Goal: Transaction & Acquisition: Purchase product/service

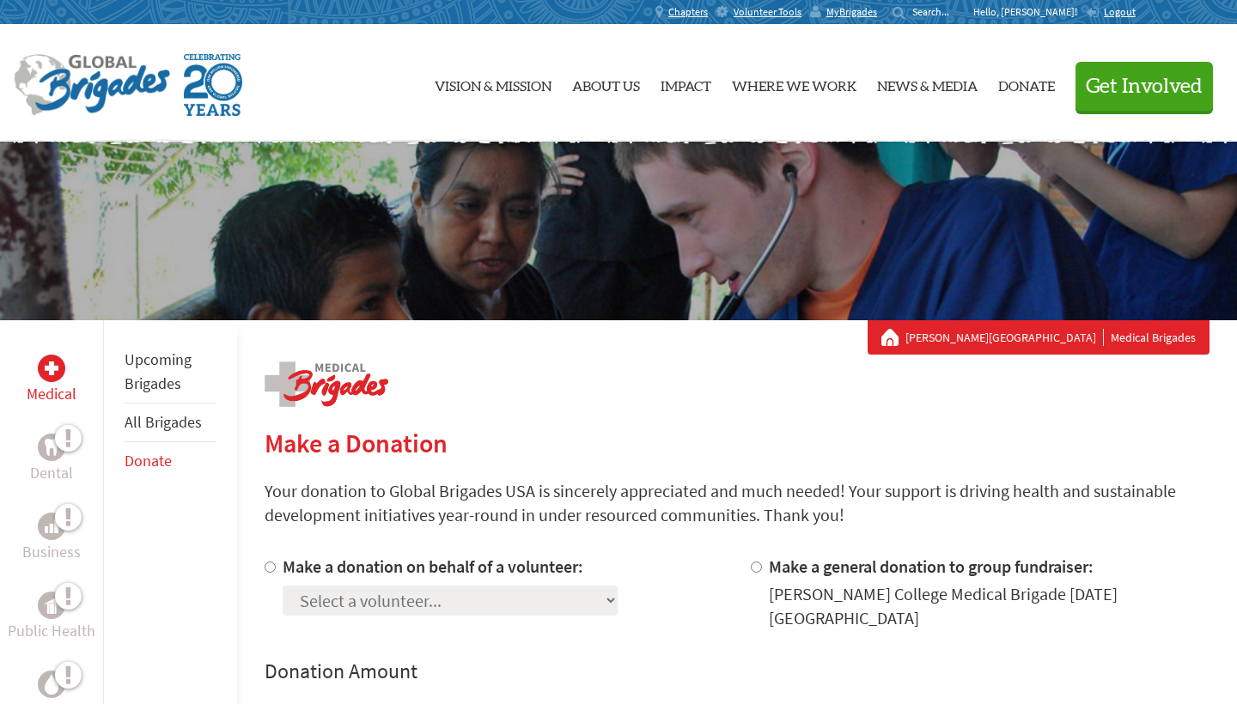
click at [1034, 12] on p "Hello, [PERSON_NAME]!" at bounding box center [1029, 12] width 113 height 14
click at [865, 8] on div "MyBrigades" at bounding box center [848, 12] width 76 height 24
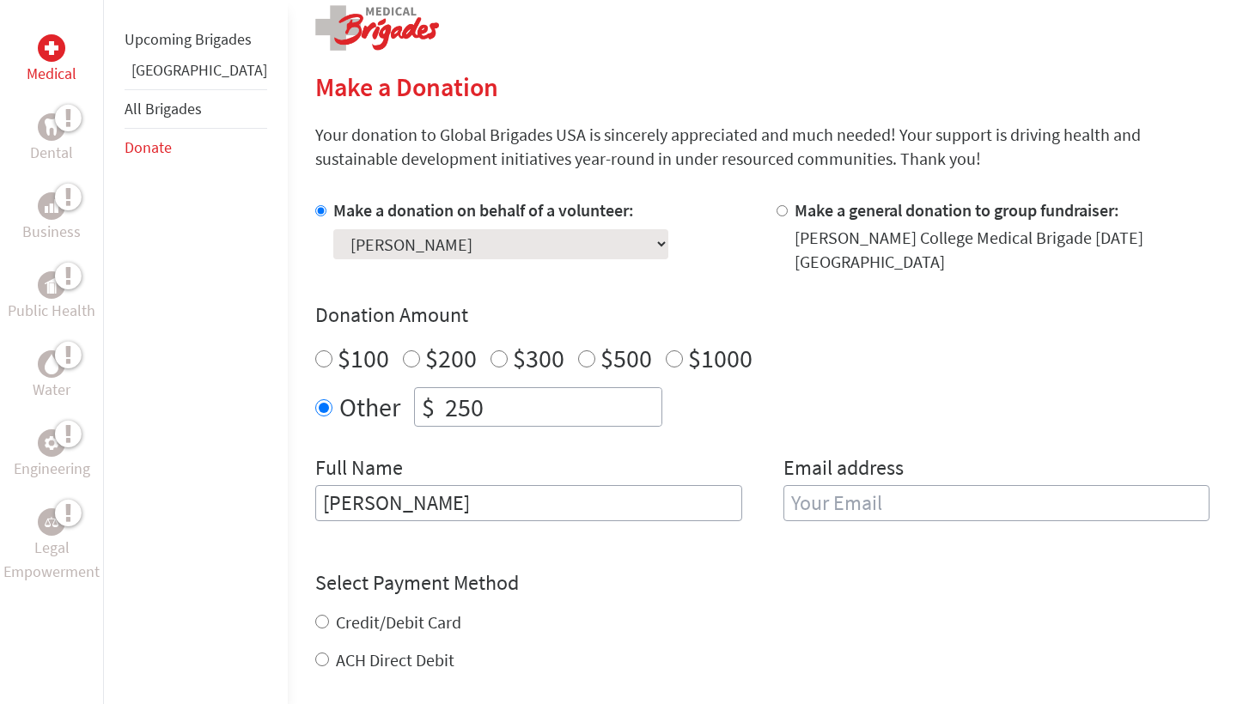
type input "[PERSON_NAME]"
type input "zokyere"
click at [819, 551] on form "Make a donation on behalf of a volunteer: Select a volunteer... Addy Martinez D…" at bounding box center [762, 539] width 894 height 682
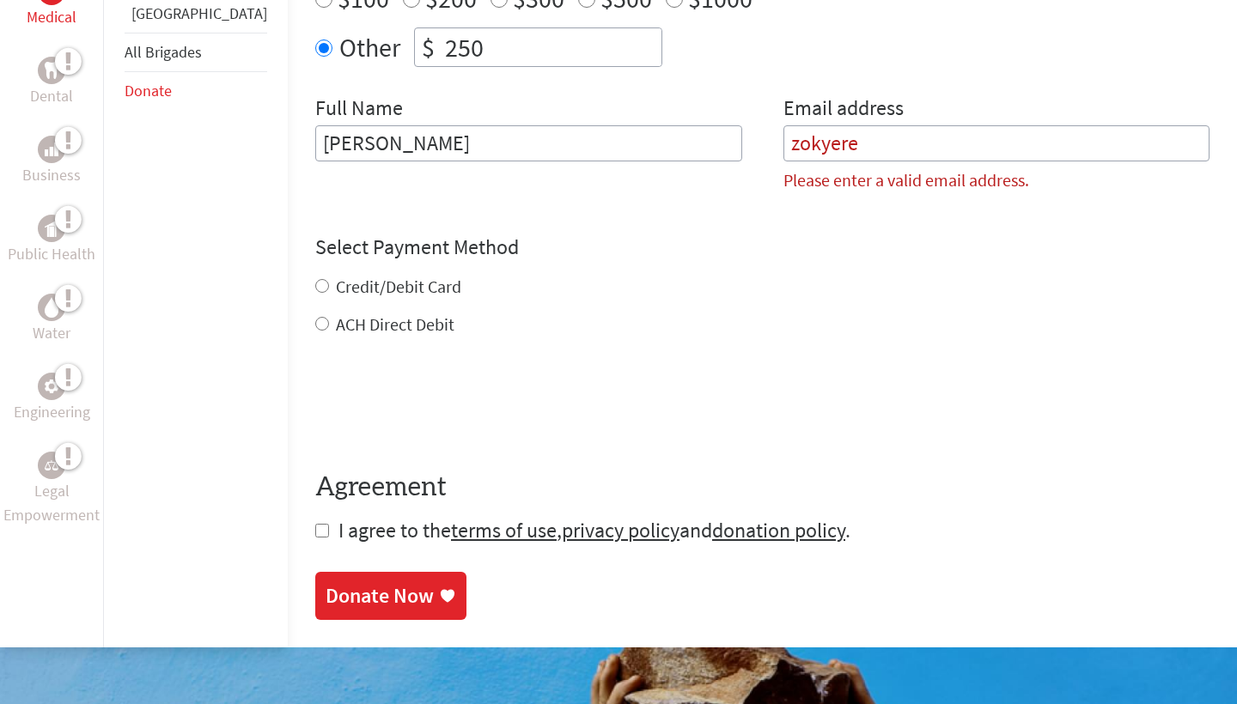
scroll to position [748, 0]
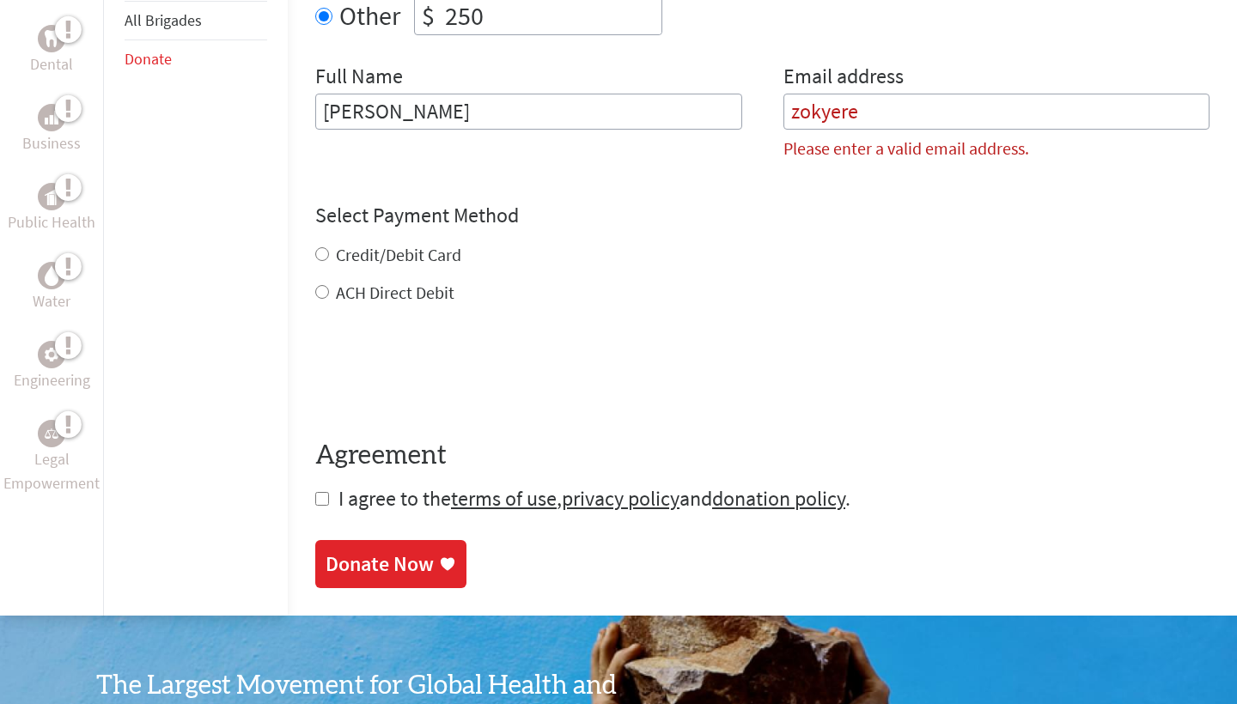
click at [315, 247] on input "Credit/Debit Card" at bounding box center [322, 254] width 14 height 14
radio input "true"
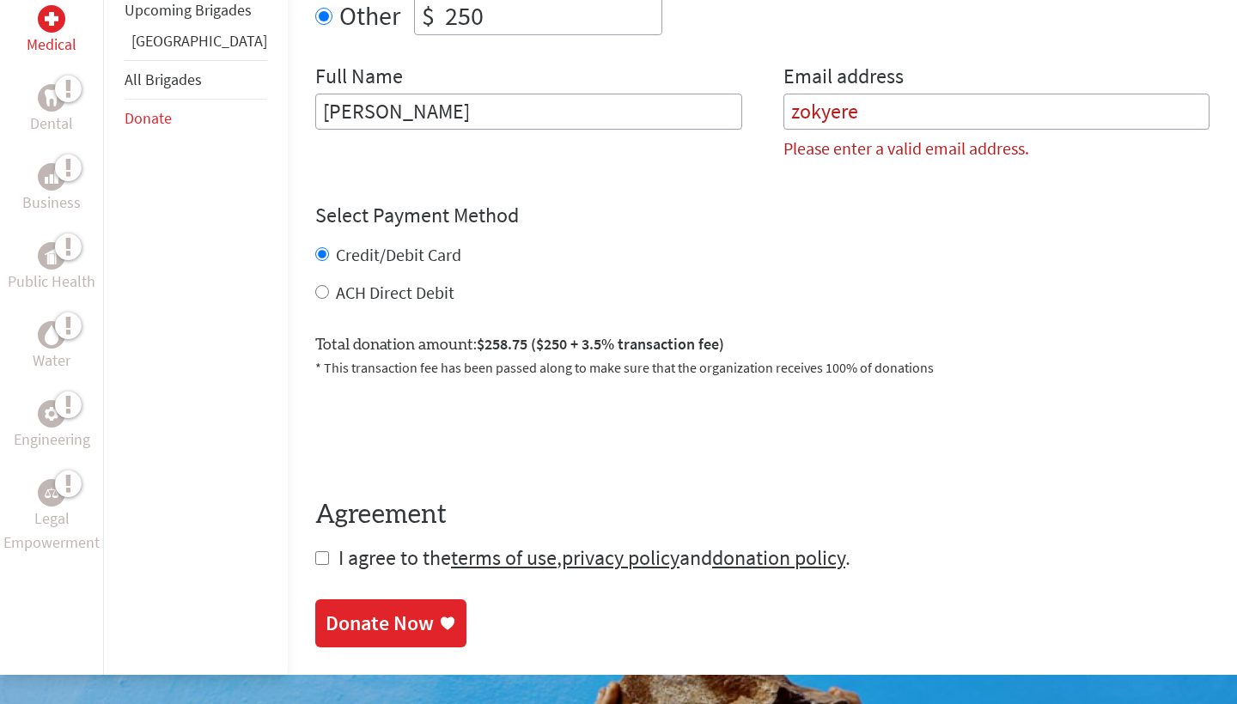
click at [315, 552] on input "checkbox" at bounding box center [322, 559] width 14 height 14
checkbox input "true"
click at [326, 612] on div "Donate Now" at bounding box center [380, 625] width 108 height 27
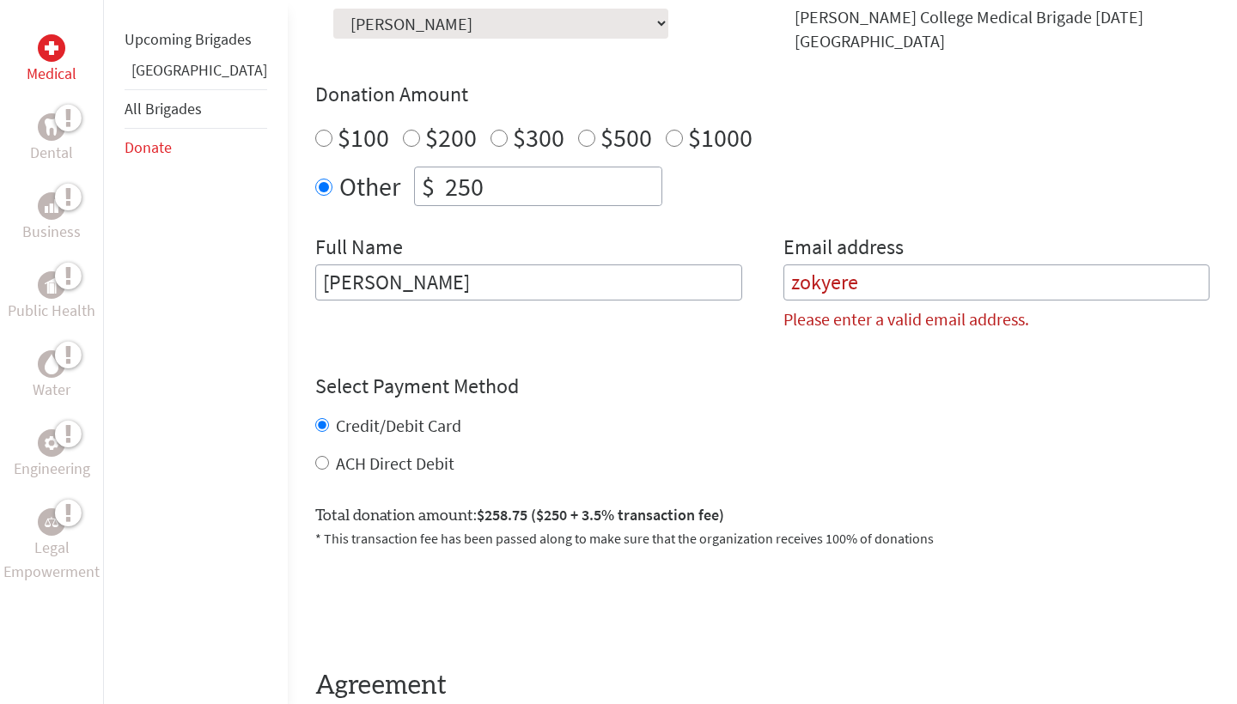
scroll to position [555, 0]
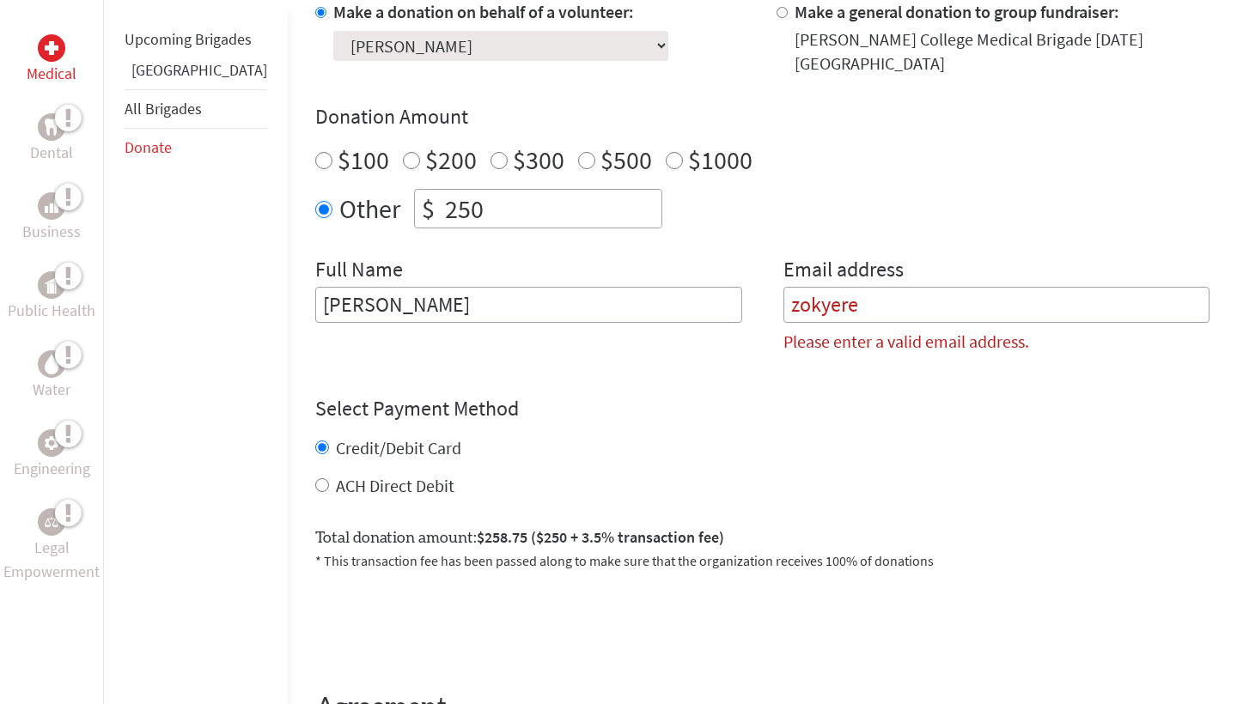
click at [832, 287] on input "zokyere" at bounding box center [997, 305] width 427 height 36
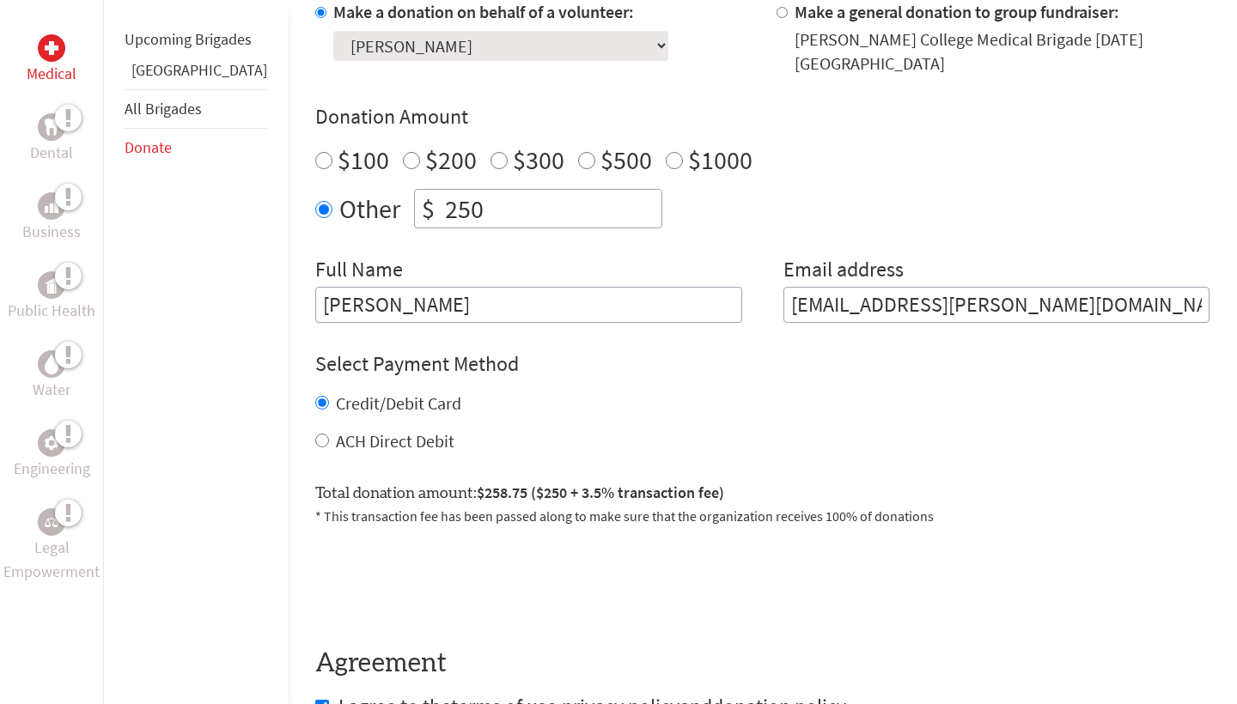
type input "zokyere@smith.edu"
click at [738, 402] on div "Credit/Debit Card ACH Direct Debit" at bounding box center [762, 423] width 894 height 62
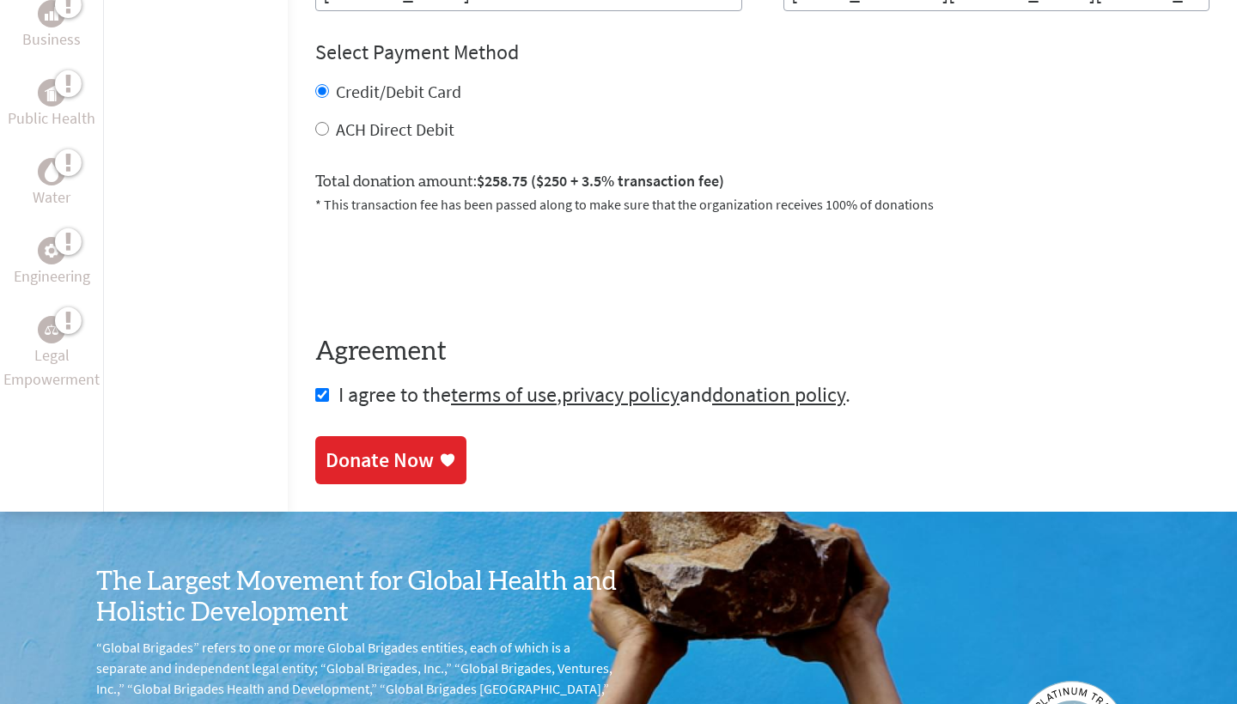
scroll to position [899, 0]
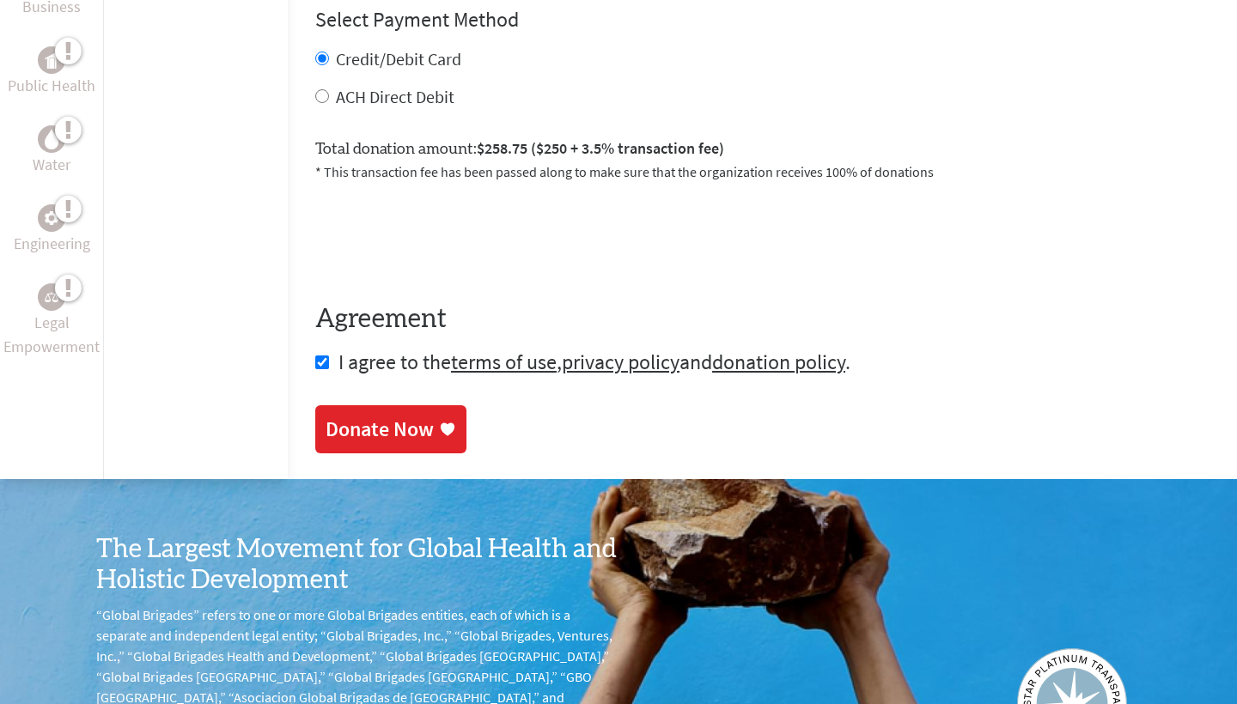
click at [381, 416] on div "Donate Now" at bounding box center [380, 429] width 108 height 27
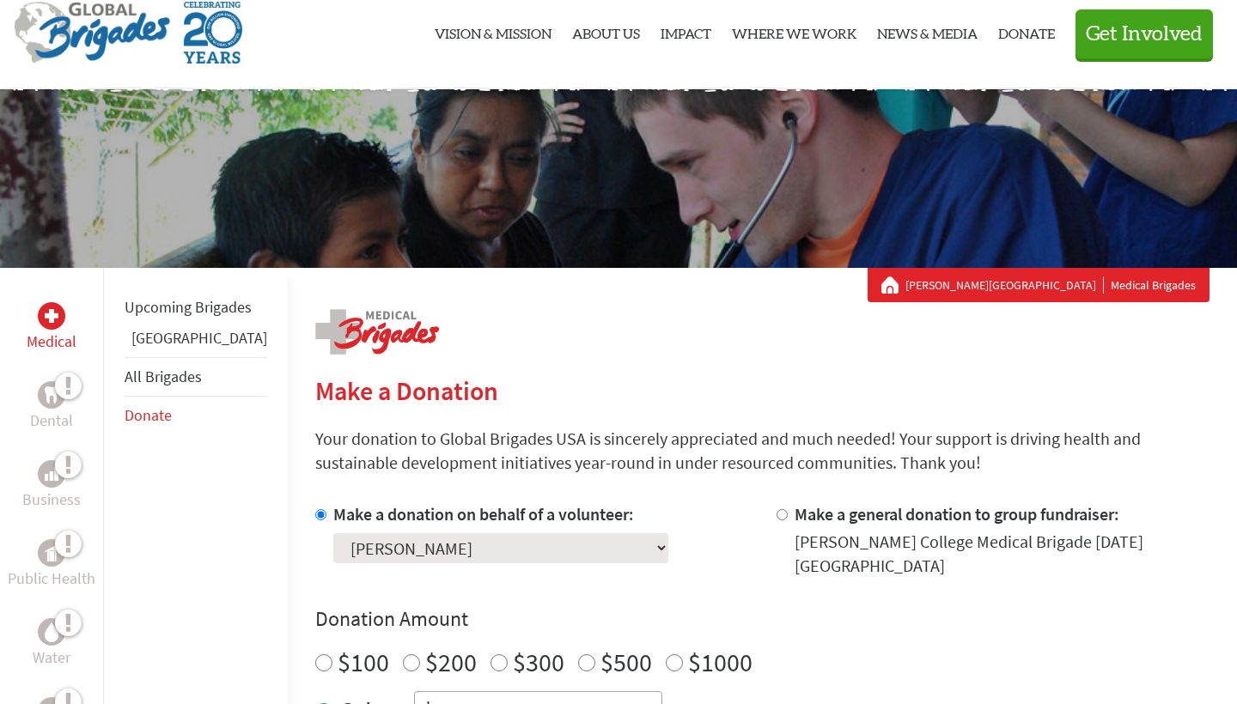
scroll to position [72, 0]
